Goal: Task Accomplishment & Management: Manage account settings

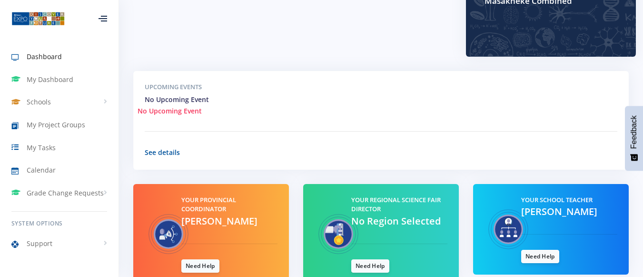
scroll to position [238, 0]
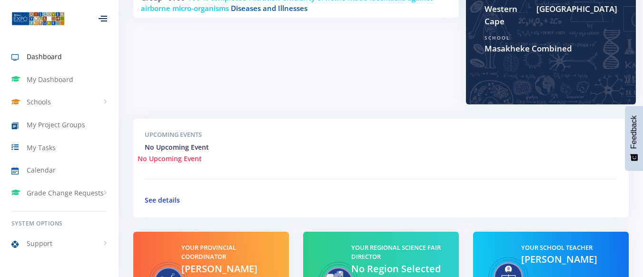
click at [166, 195] on link "See details" at bounding box center [162, 199] width 35 height 9
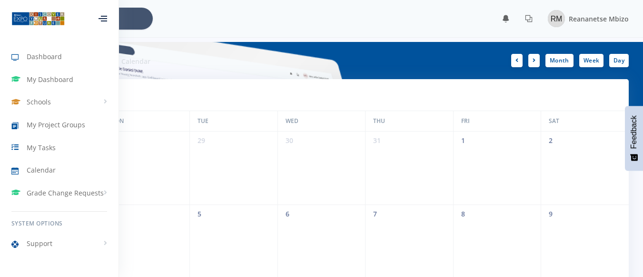
scroll to position [190, 0]
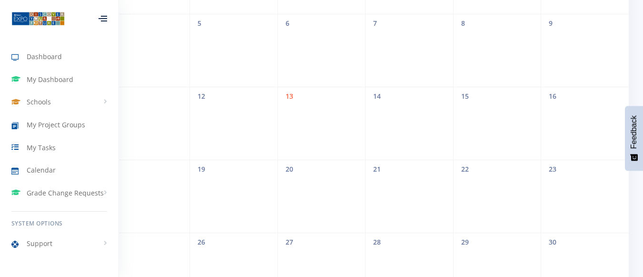
click at [371, 202] on div "17 18 19 20 21 22 23" at bounding box center [321, 195] width 615 height 73
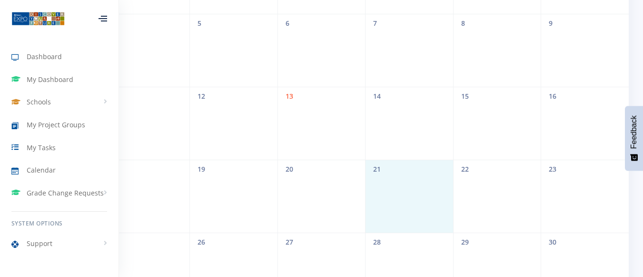
scroll to position [143, 0]
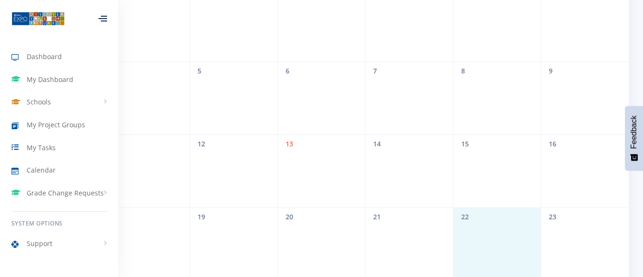
click at [470, 226] on div "17 18 19 20 21 22 23" at bounding box center [321, 216] width 615 height 19
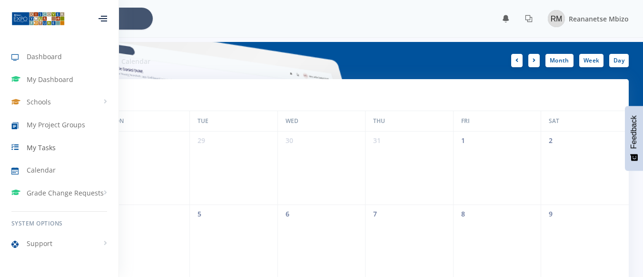
click at [52, 149] on span "My Tasks" at bounding box center [41, 147] width 29 height 10
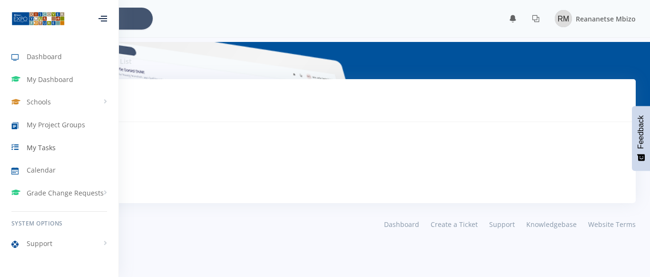
scroll to position [7, 7]
click at [180, 113] on div "Tasks Tasks To Do" at bounding box center [325, 100] width 622 height 43
drag, startPoint x: 113, startPoint y: 13, endPoint x: 106, endPoint y: 19, distance: 8.9
click at [113, 14] on div at bounding box center [102, 18] width 31 height 29
click at [105, 19] on icon at bounding box center [103, 18] width 9 height 1
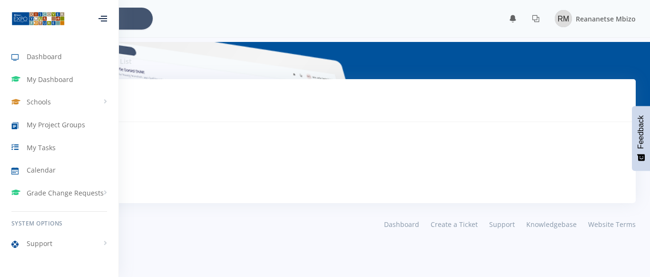
click at [103, 20] on div at bounding box center [103, 19] width 9 height 6
click at [44, 120] on span "My Project Groups" at bounding box center [56, 124] width 59 height 10
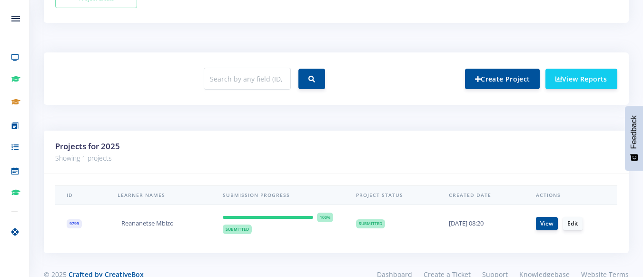
scroll to position [352, 0]
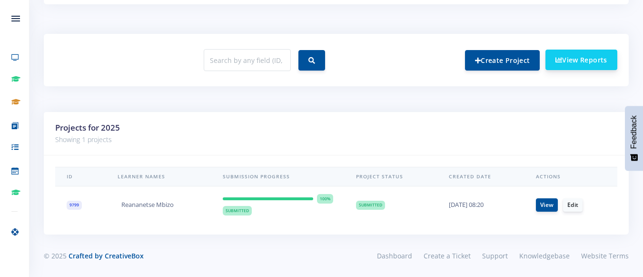
click at [591, 64] on link "View Reports" at bounding box center [581, 60] width 72 height 20
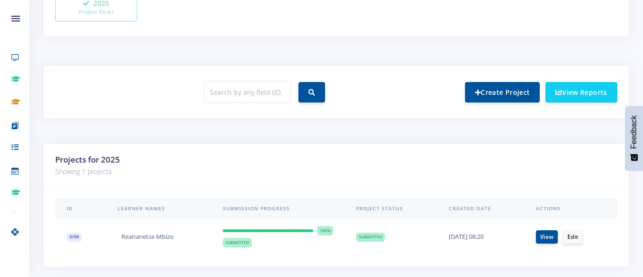
scroll to position [413, 0]
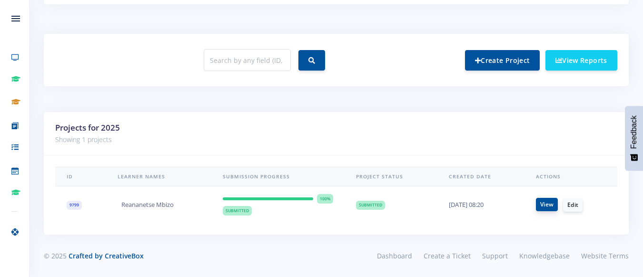
click at [551, 200] on link "View" at bounding box center [547, 204] width 22 height 13
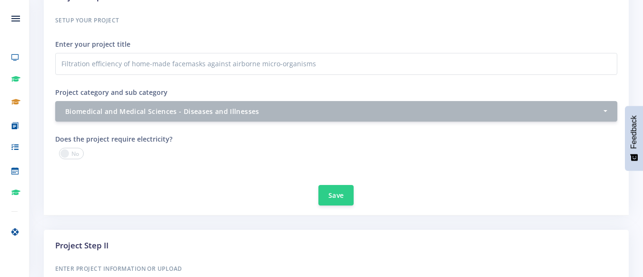
scroll to position [333, 0]
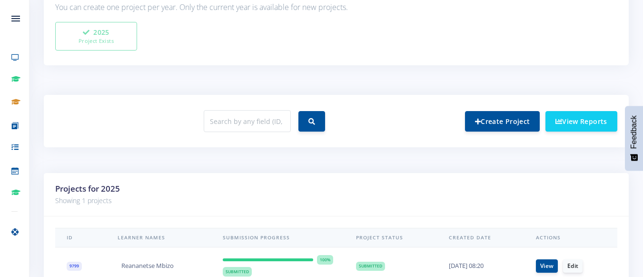
scroll to position [7, 7]
